Goal: Transaction & Acquisition: Purchase product/service

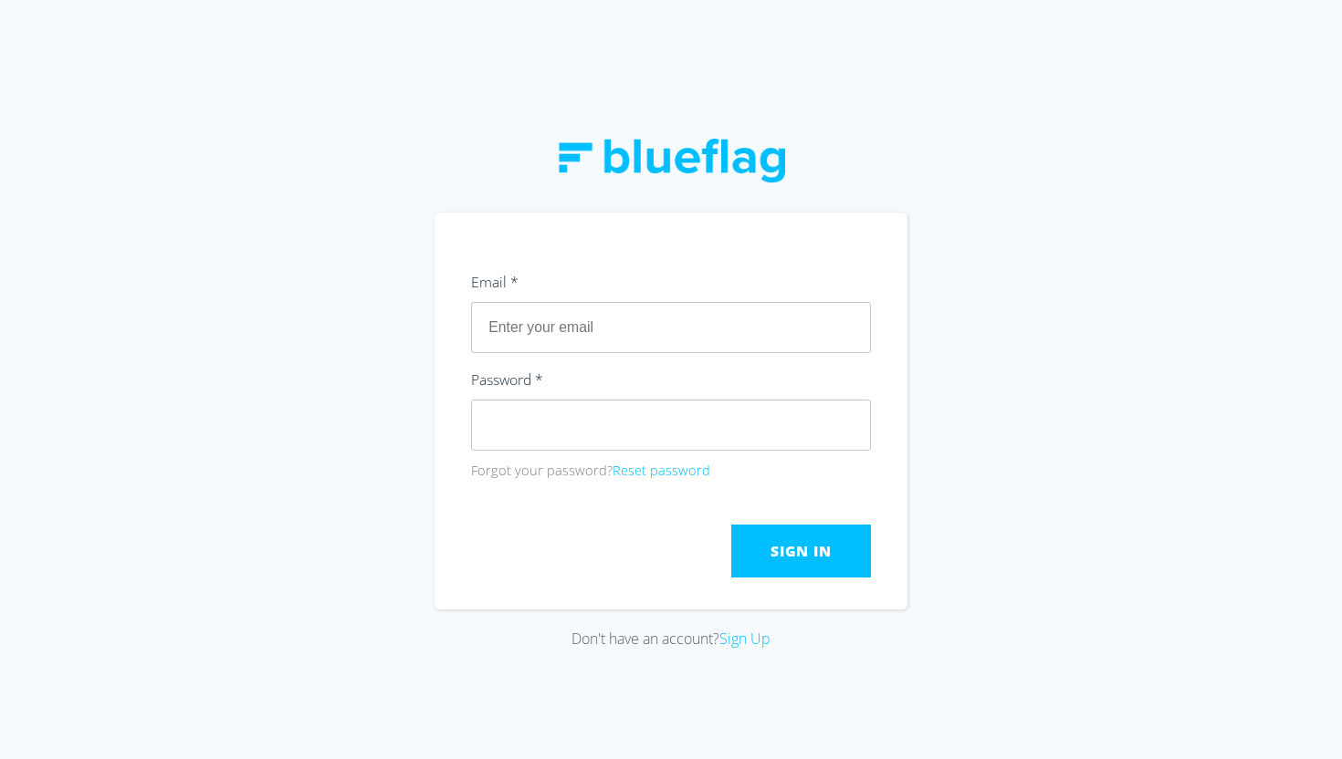
click at [566, 329] on input "text" at bounding box center [671, 327] width 400 height 51
click at [490, 328] on input "ppsrsecuritycheck" at bounding box center [671, 327] width 400 height 51
click at [668, 334] on input "INFO@ppsrsecuritycheck" at bounding box center [671, 327] width 400 height 51
click at [712, 323] on input "[EMAIL_ADDRESS][DOMAIN_NAME]" at bounding box center [671, 327] width 400 height 51
type input "[EMAIL_ADDRESS][DOMAIN_NAME]"
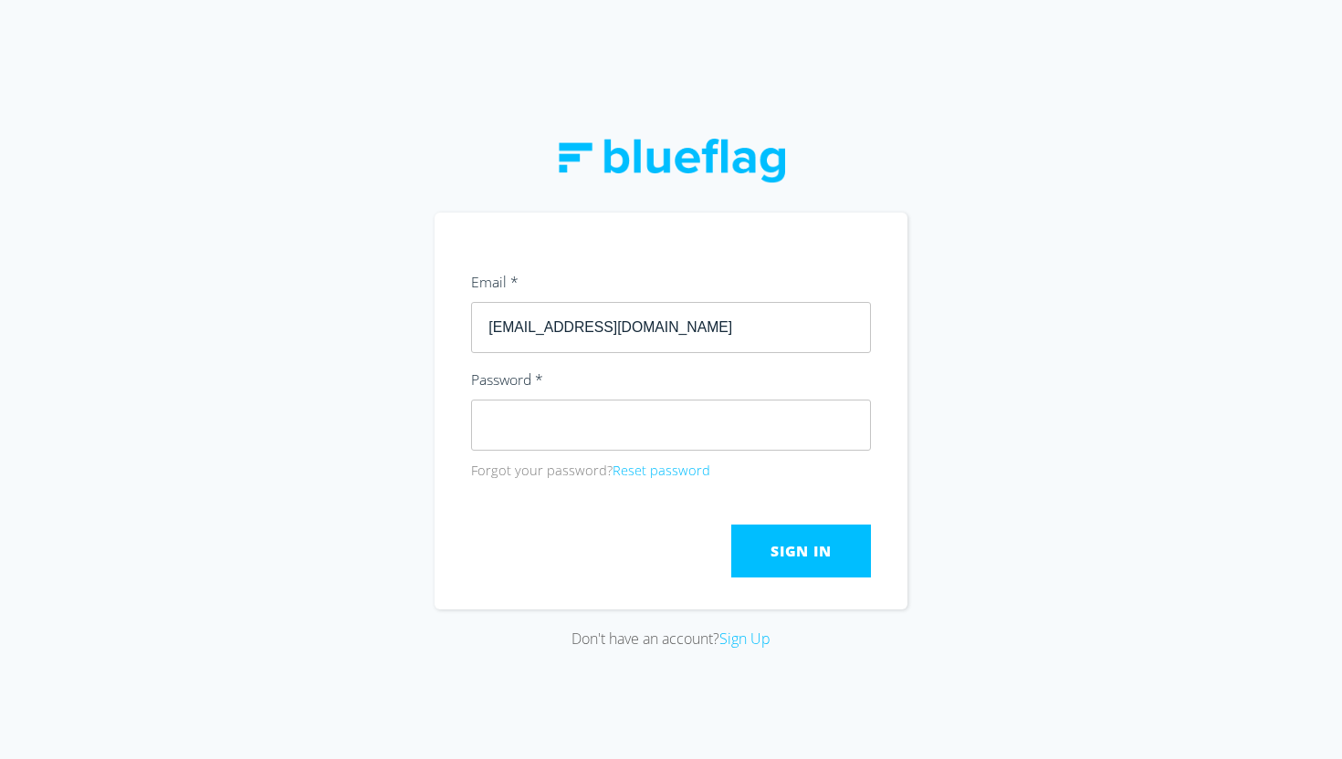
click button "Submit" at bounding box center [0, 0] width 0 height 0
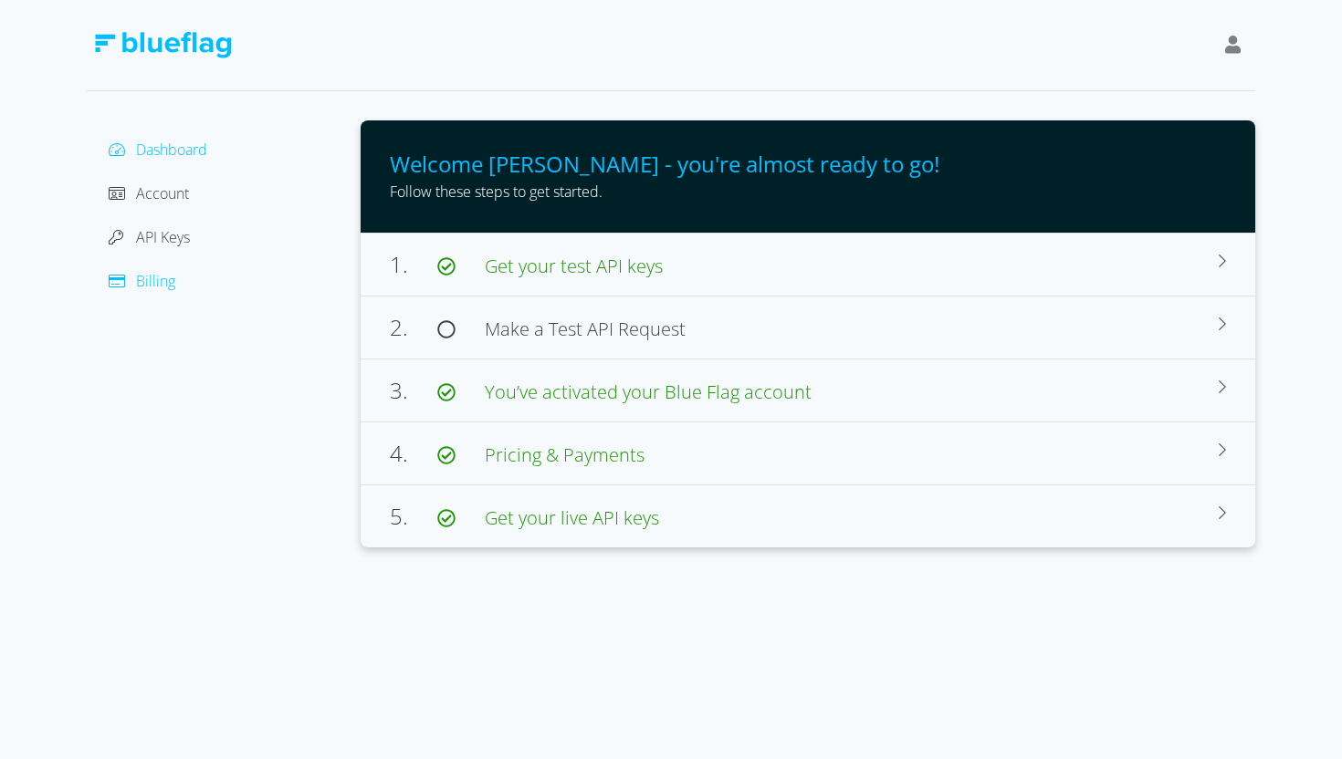
click at [162, 286] on span "Billing" at bounding box center [155, 281] width 39 height 20
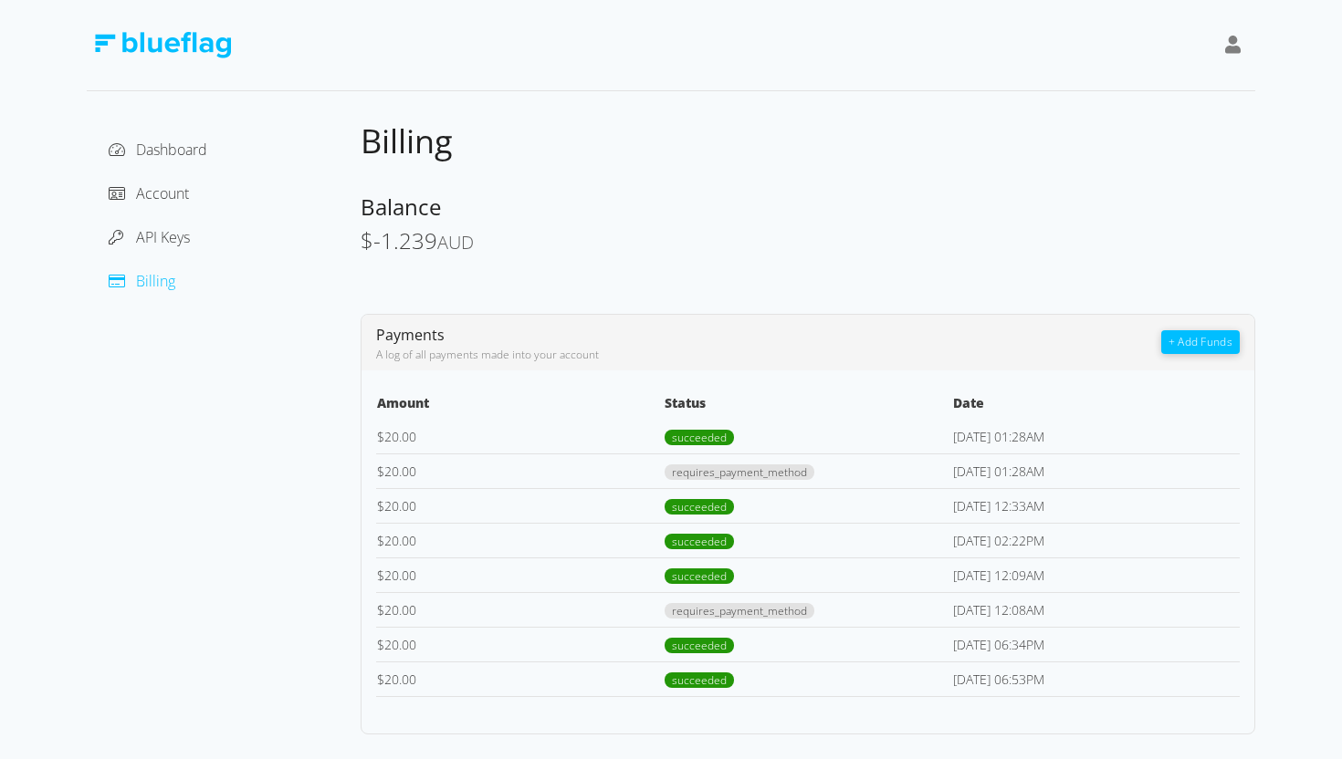
click at [1207, 341] on button "+ Add Funds" at bounding box center [1200, 342] width 79 height 24
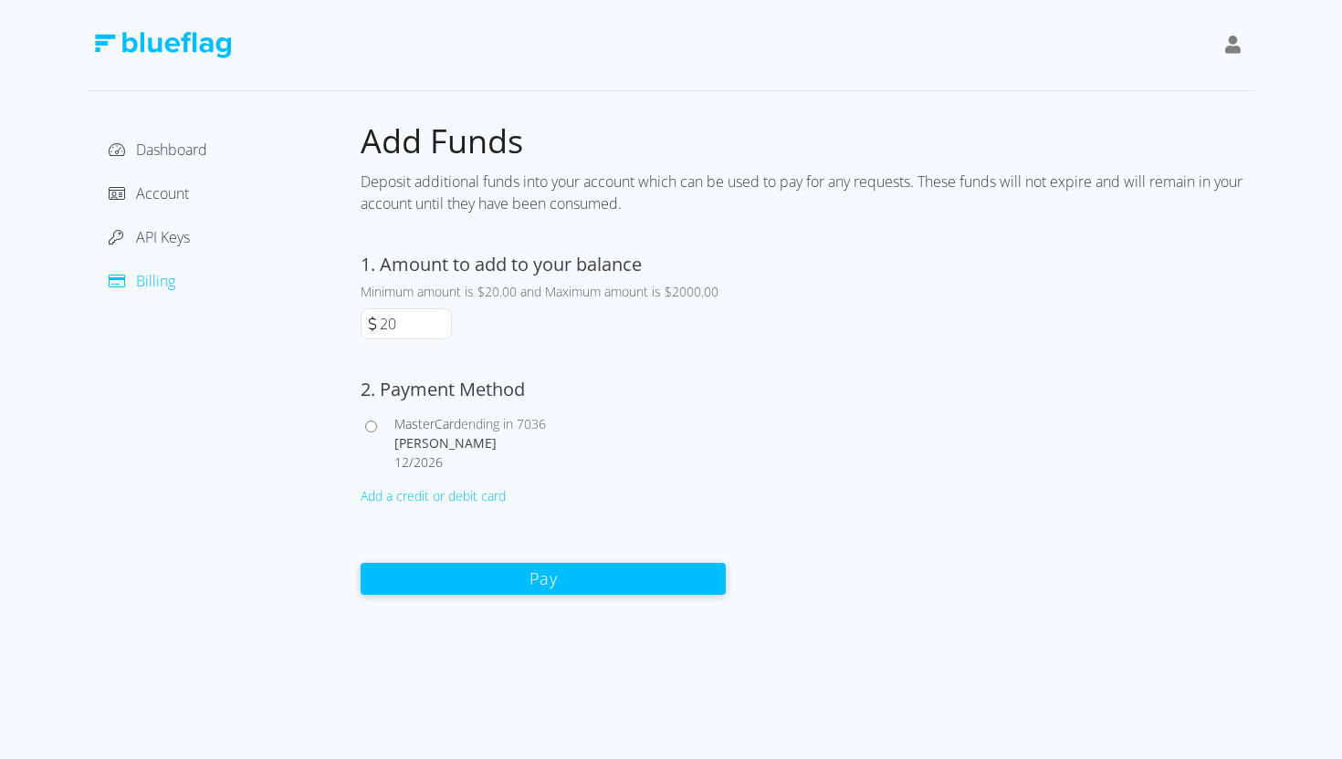
click at [463, 500] on div "Add a credit or debit card" at bounding box center [543, 496] width 365 height 19
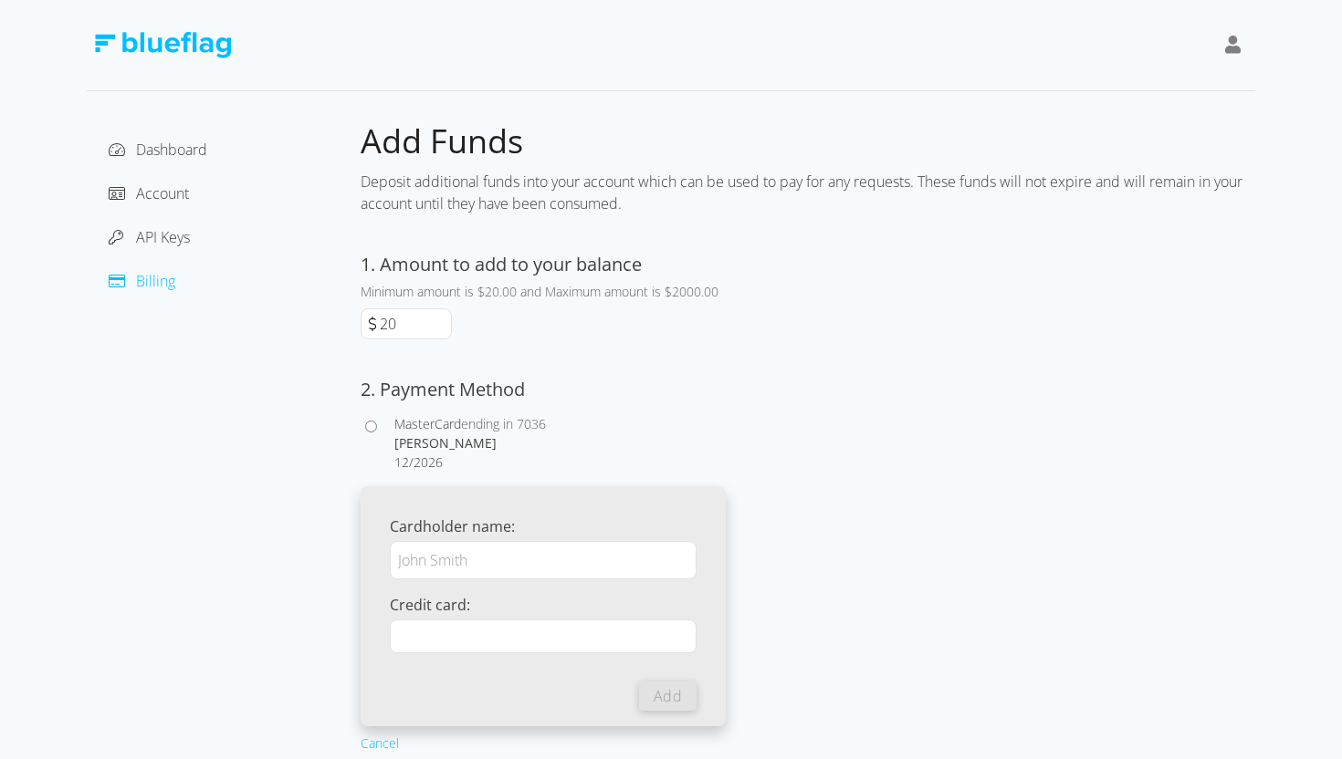
click at [442, 558] on input "Cardholder name:" at bounding box center [543, 560] width 307 height 38
type input "[PERSON_NAME]"
click at [490, 652] on div at bounding box center [543, 637] width 307 height 34
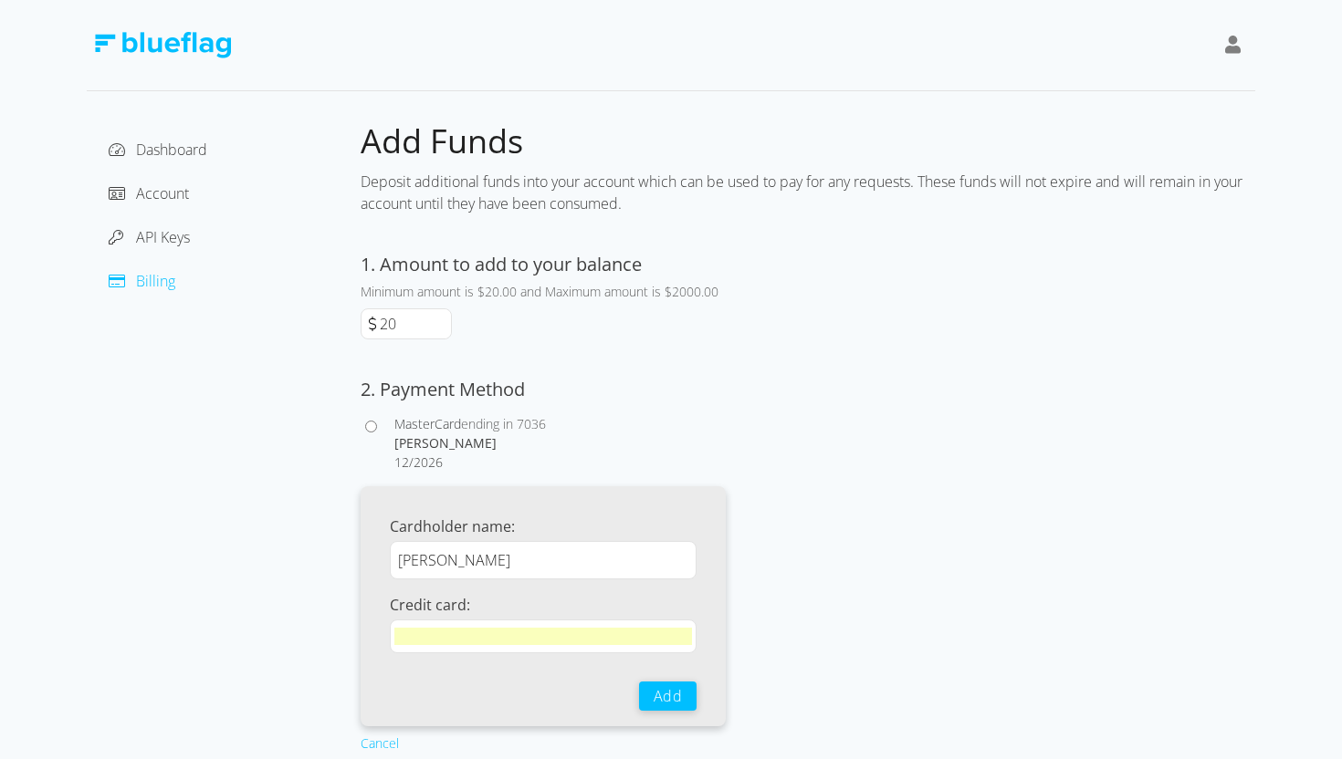
scroll to position [84, 0]
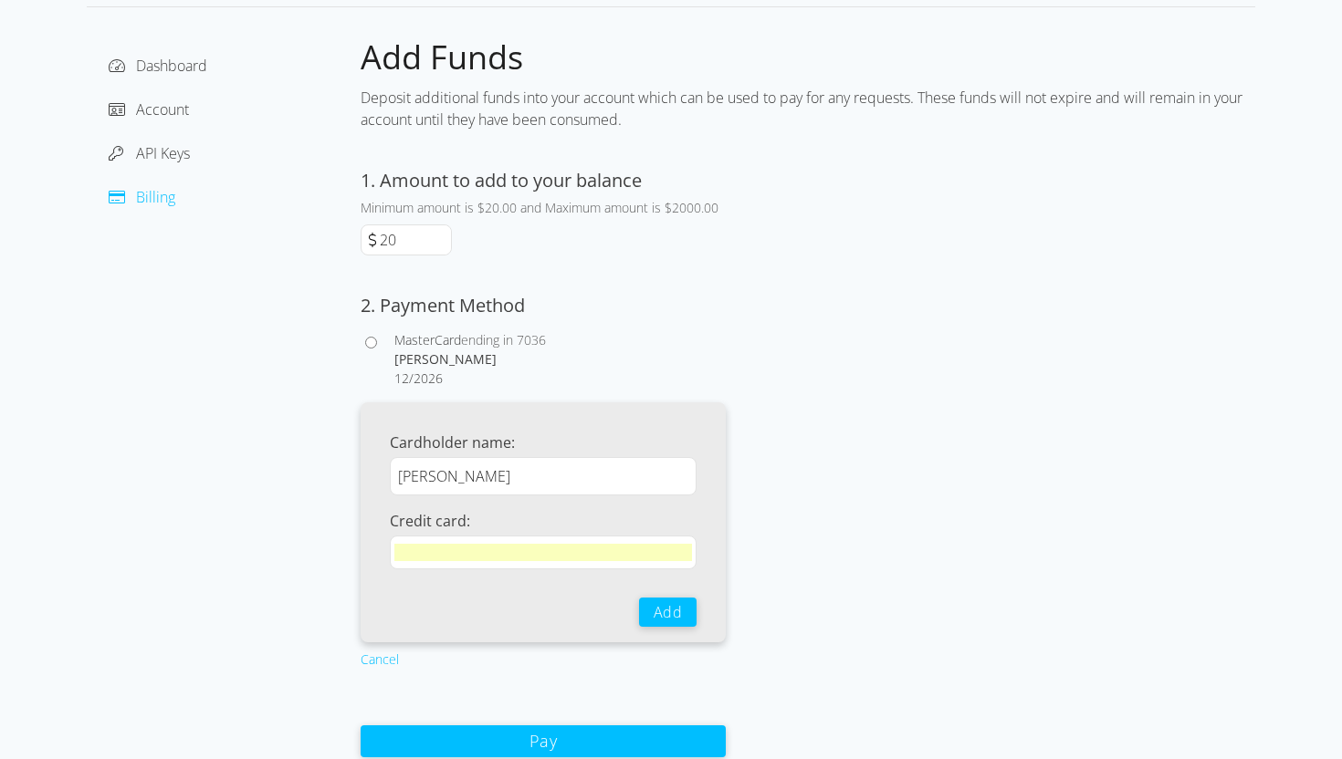
click at [593, 756] on button "Pay" at bounding box center [543, 742] width 365 height 32
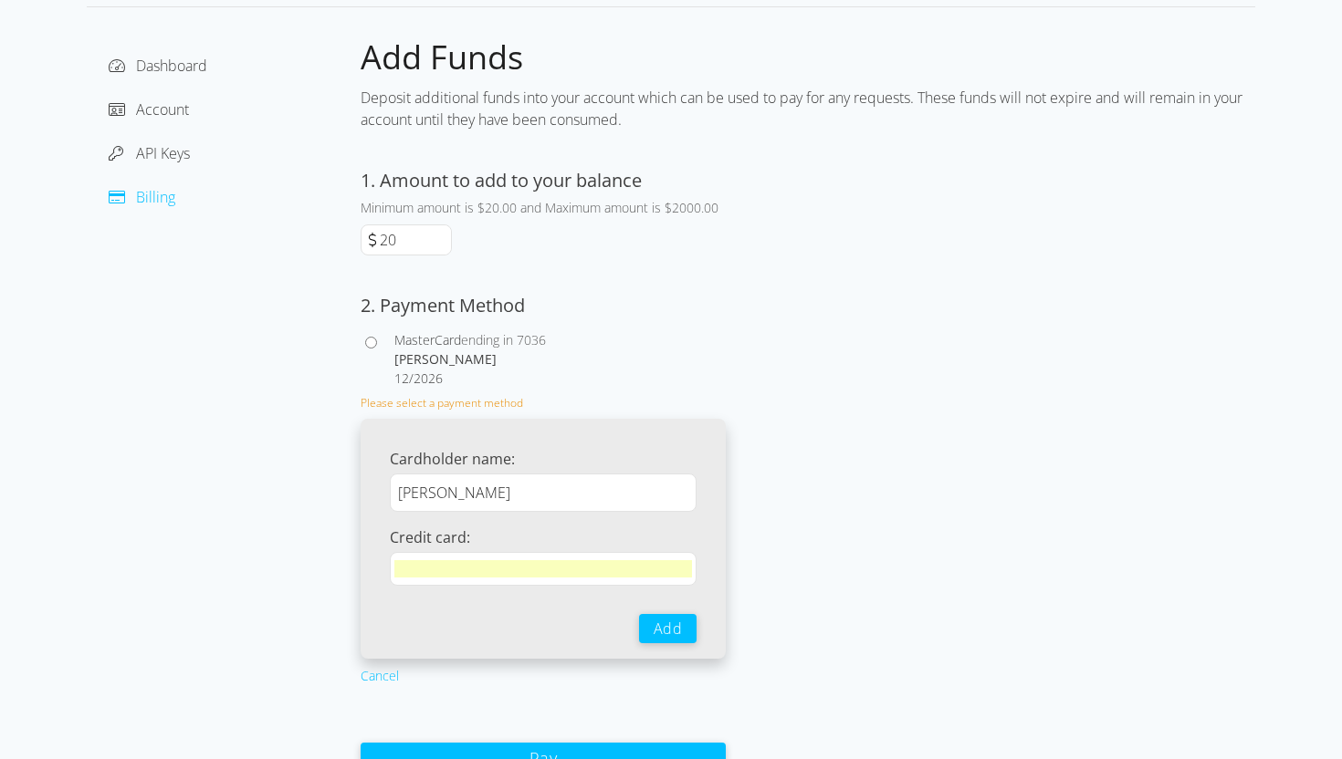
click at [552, 504] on input "[PERSON_NAME]" at bounding box center [543, 493] width 307 height 38
drag, startPoint x: 542, startPoint y: 492, endPoint x: 311, endPoint y: 508, distance: 231.5
click at [311, 508] on div "Dashboard Account API Keys Billing Add Funds Deposit additional funds into your…" at bounding box center [671, 406] width 1168 height 739
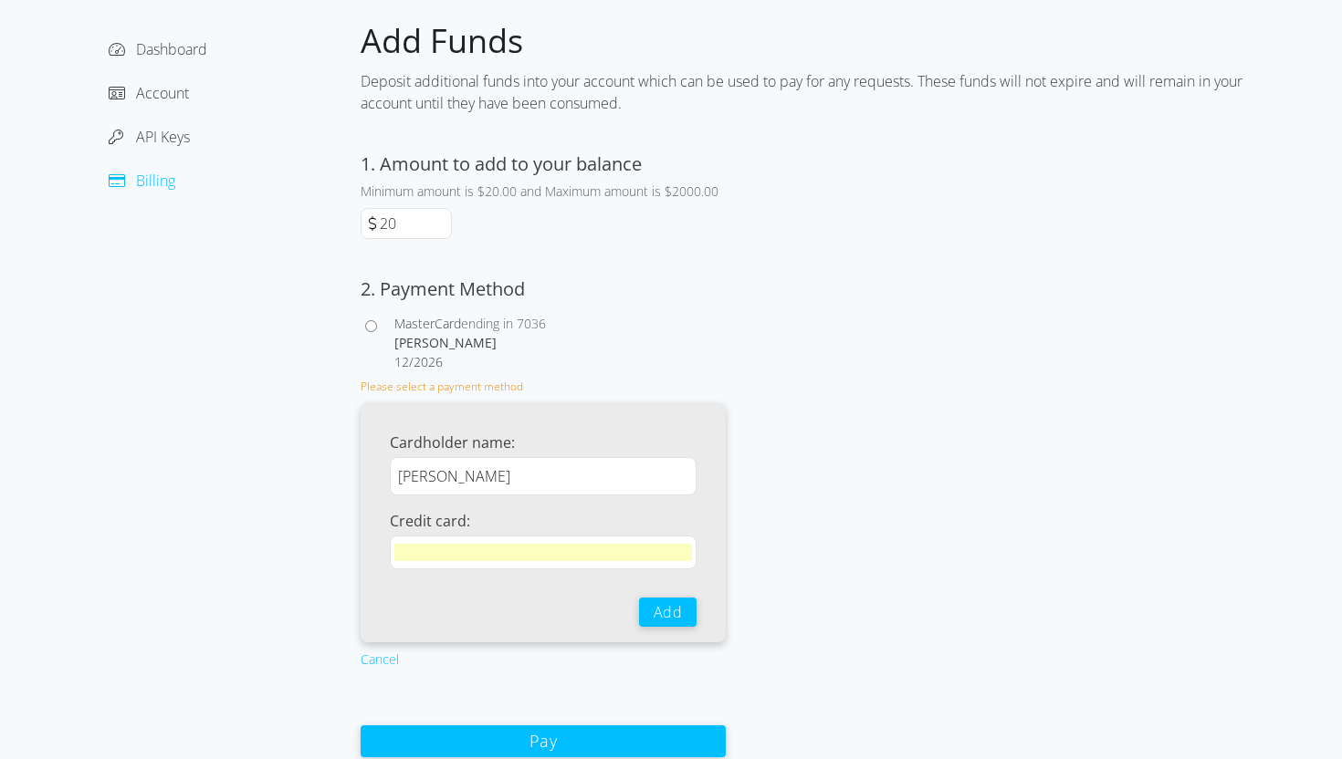
click at [562, 752] on button "Pay" at bounding box center [543, 742] width 365 height 32
drag, startPoint x: 546, startPoint y: 473, endPoint x: 460, endPoint y: 473, distance: 85.8
click at [460, 473] on input "[PERSON_NAME]" at bounding box center [543, 476] width 307 height 38
click at [610, 752] on button "Pay" at bounding box center [543, 742] width 365 height 32
click at [567, 472] on input "[PERSON_NAME]" at bounding box center [543, 476] width 307 height 38
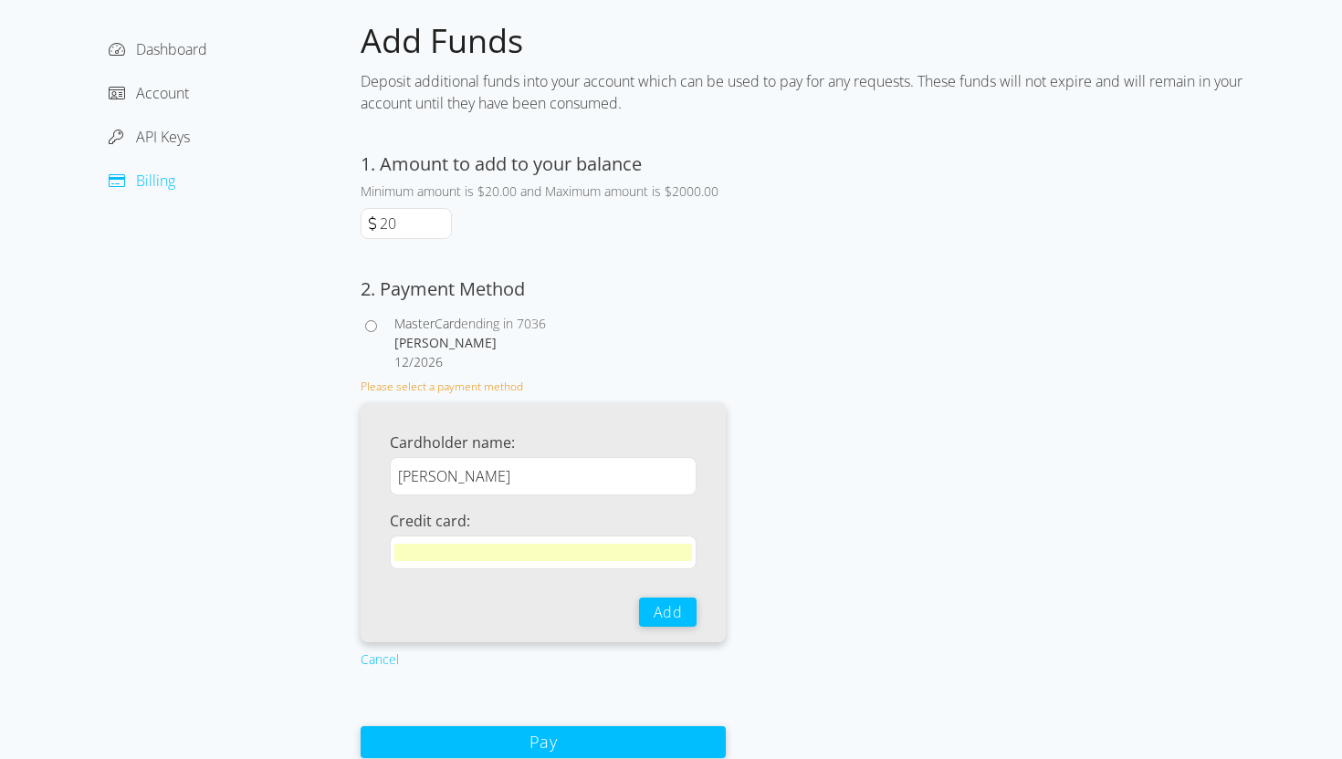
drag, startPoint x: 586, startPoint y: 478, endPoint x: 274, endPoint y: 466, distance: 312.4
click at [274, 466] on div "Dashboard Account API Keys Billing Add Funds Deposit additional funds into your…" at bounding box center [671, 389] width 1168 height 739
type input "iselectautos"
click at [539, 702] on div "1. Amount to add to your balance Minimum amount is $20.00 and Maximum amount is…" at bounding box center [543, 455] width 365 height 609
click at [539, 734] on button "Pay" at bounding box center [543, 742] width 365 height 32
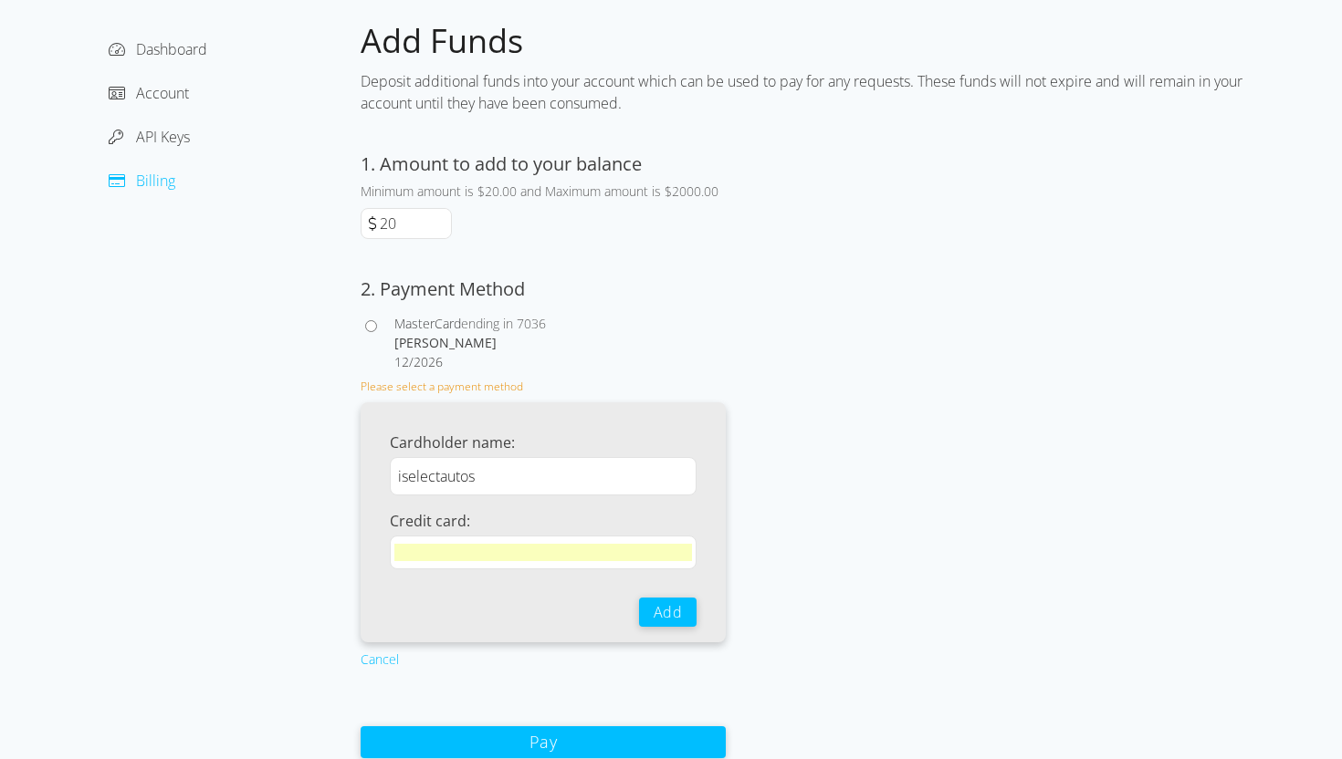
click at [625, 759] on div "Pay" at bounding box center [543, 744] width 365 height 32
click at [658, 598] on button "Add" at bounding box center [668, 611] width 58 height 29
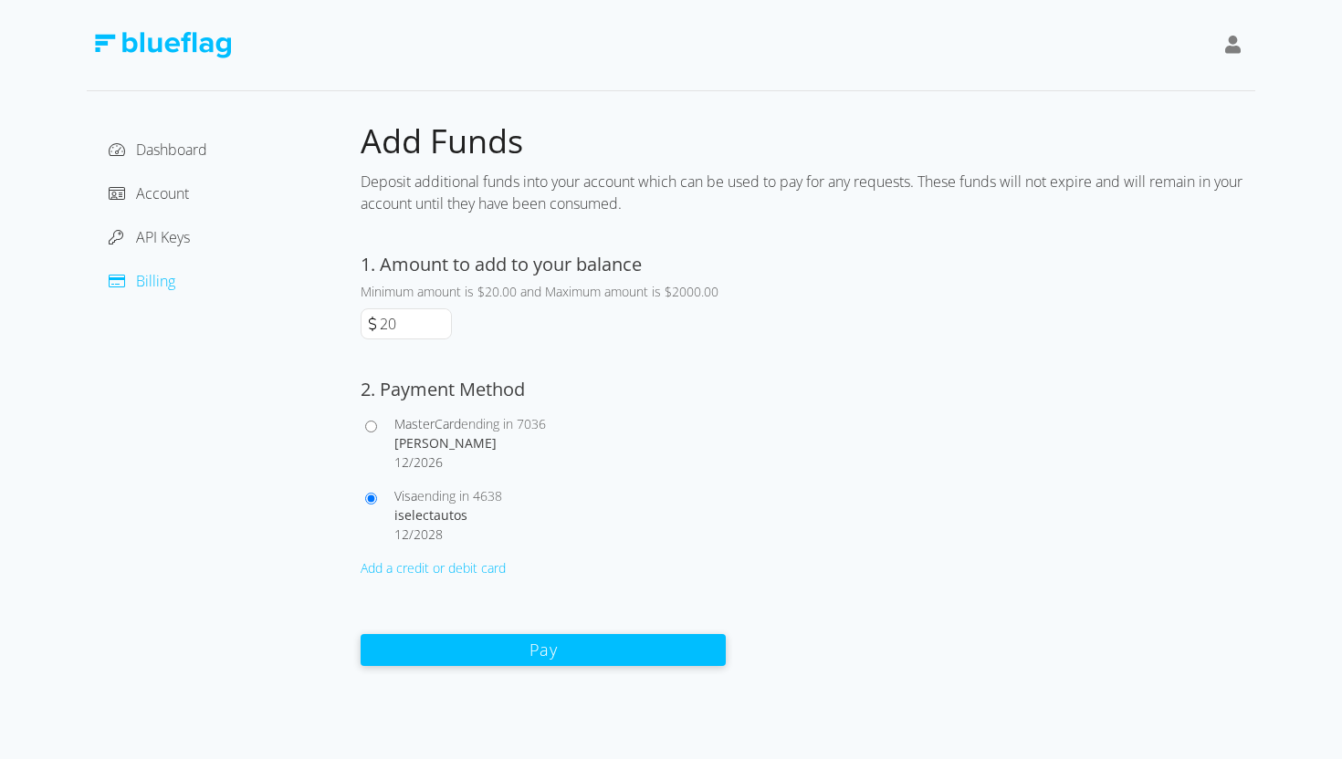
scroll to position [0, 0]
drag, startPoint x: 416, startPoint y: 331, endPoint x: 349, endPoint y: 333, distance: 67.6
click at [349, 333] on div "Dashboard Account API Keys Billing Add Funds Deposit additional funds into your…" at bounding box center [671, 394] width 1168 height 548
type input "50"
click at [618, 644] on button "Pay" at bounding box center [543, 650] width 365 height 32
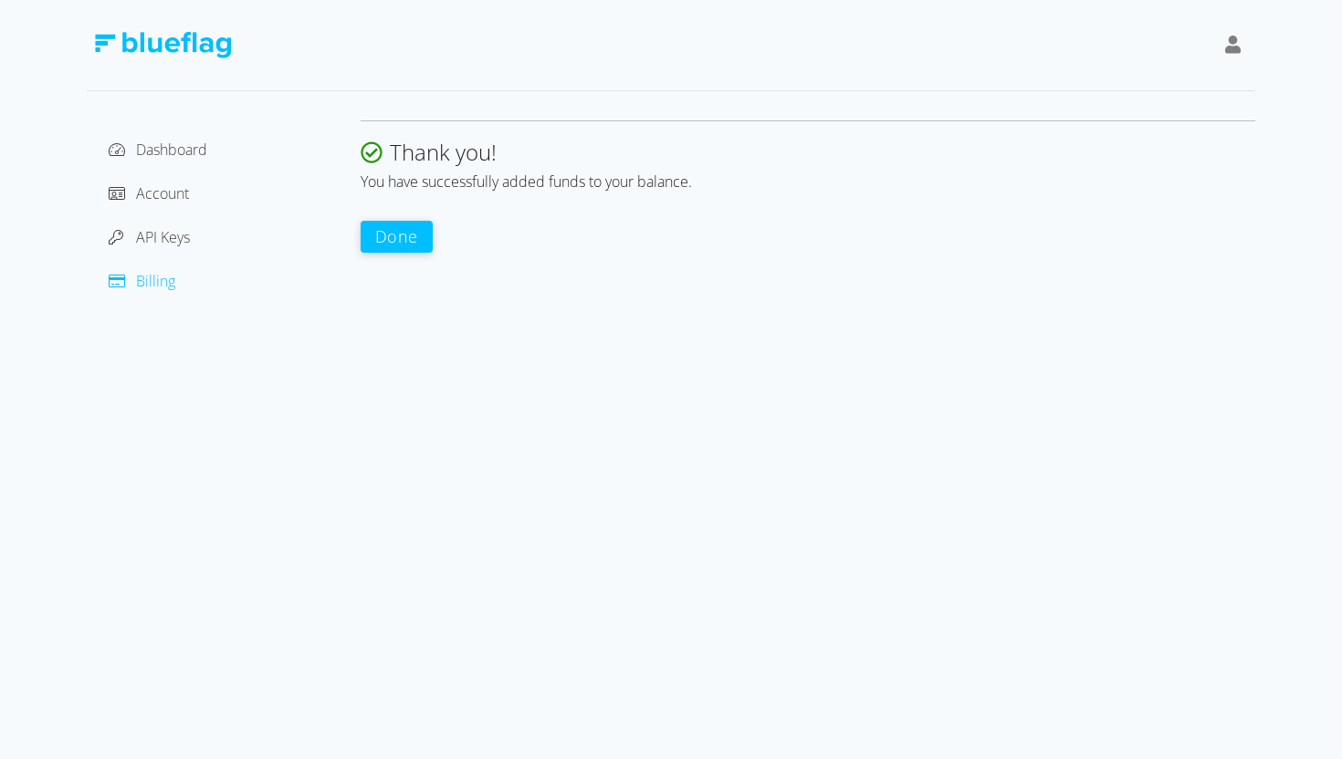
click at [404, 239] on button "Done" at bounding box center [397, 237] width 72 height 32
